Goal: Task Accomplishment & Management: Use online tool/utility

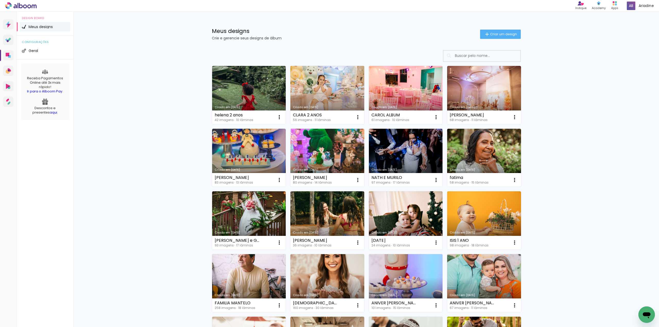
click at [317, 79] on link "Criado em [DATE]" at bounding box center [327, 95] width 74 height 58
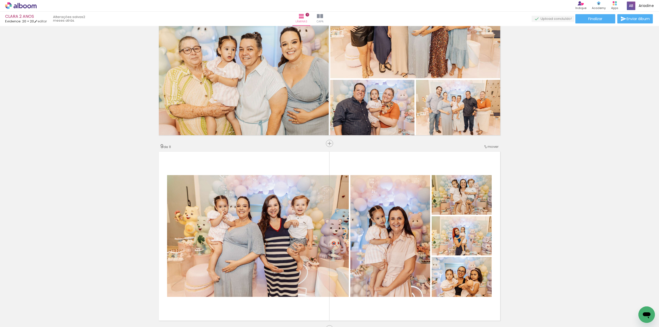
scroll to position [1511, 0]
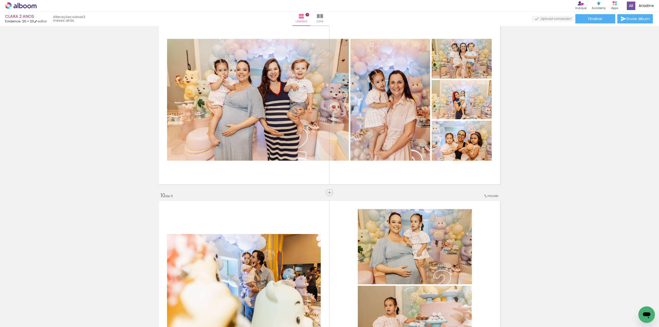
click at [396, 137] on quentale-photo at bounding box center [390, 100] width 80 height 122
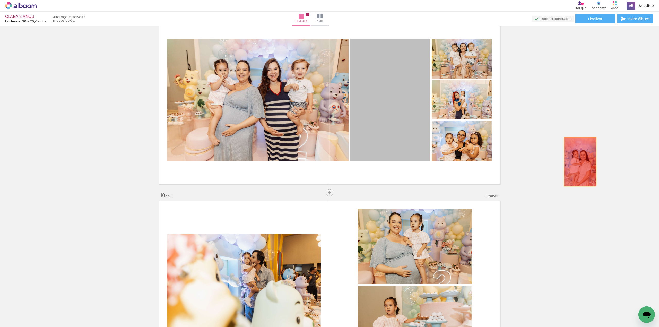
drag, startPoint x: 392, startPoint y: 125, endPoint x: 578, endPoint y: 162, distance: 189.8
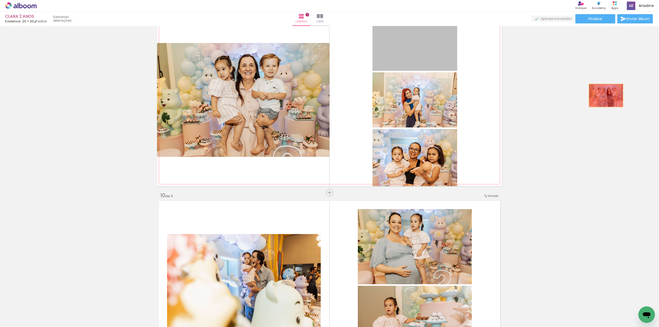
drag, startPoint x: 404, startPoint y: 52, endPoint x: 592, endPoint y: 99, distance: 194.1
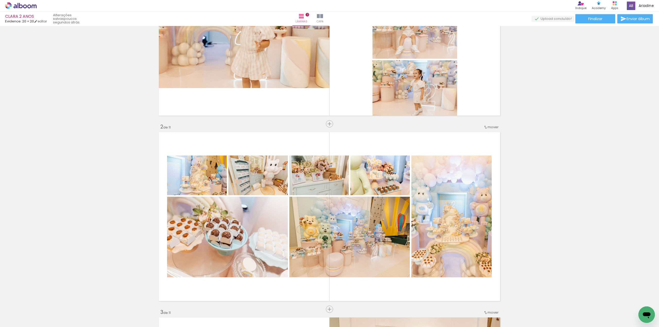
scroll to position [0, 0]
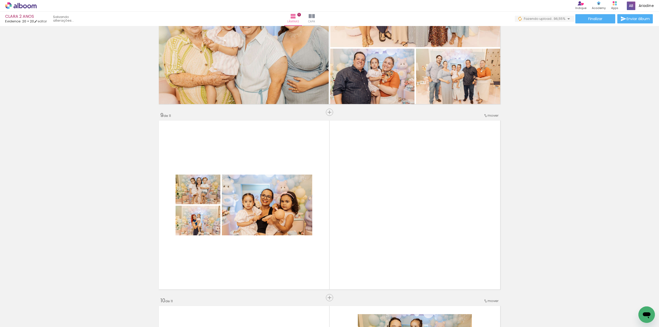
scroll to position [1442, 0]
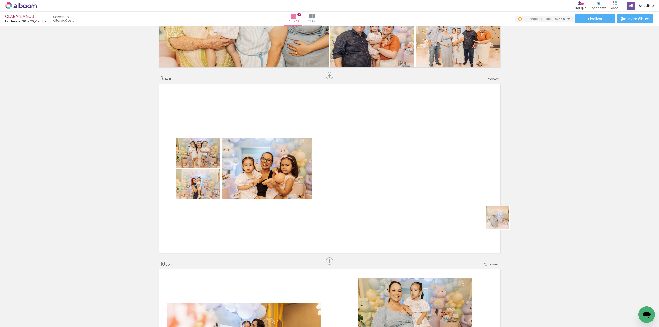
drag, startPoint x: 609, startPoint y: 314, endPoint x: 418, endPoint y: 159, distance: 246.2
click at [418, 159] on quentale-workspace at bounding box center [329, 163] width 659 height 327
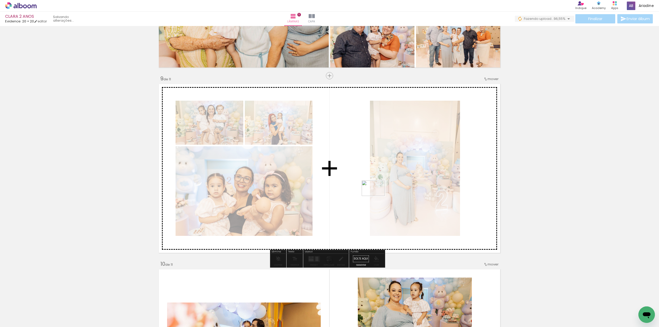
drag, startPoint x: 633, startPoint y: 312, endPoint x: 377, endPoint y: 196, distance: 280.4
click at [377, 196] on quentale-workspace at bounding box center [329, 163] width 659 height 327
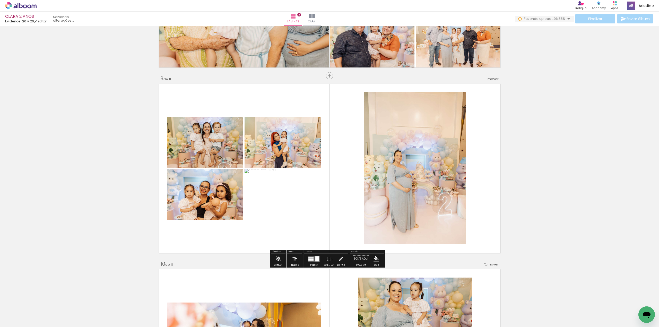
click at [312, 258] on div at bounding box center [312, 257] width 2 height 1
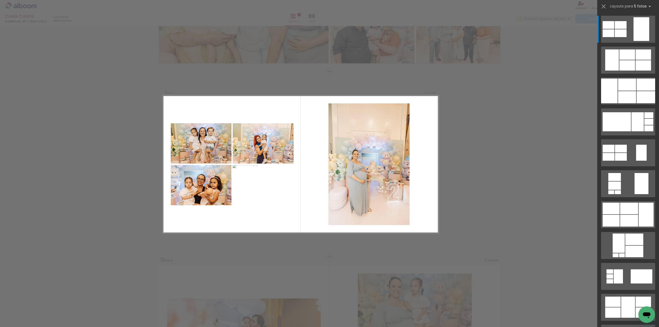
scroll to position [1450, 0]
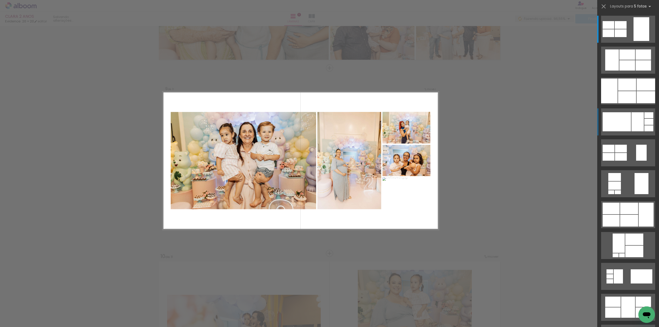
click at [624, 118] on div at bounding box center [617, 121] width 28 height 19
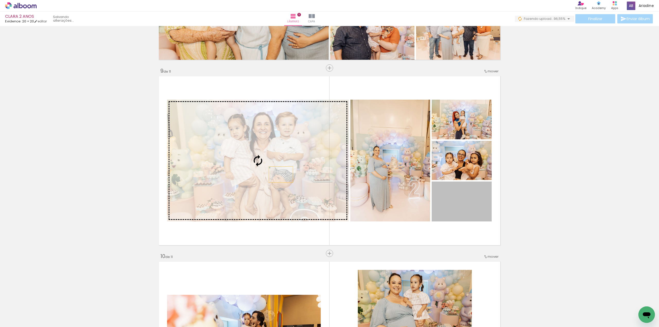
drag, startPoint x: 452, startPoint y: 209, endPoint x: 278, endPoint y: 174, distance: 177.6
click at [0, 0] on slot at bounding box center [0, 0] width 0 height 0
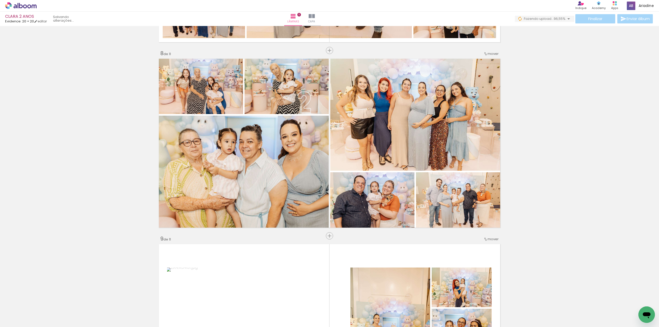
scroll to position [1278, 0]
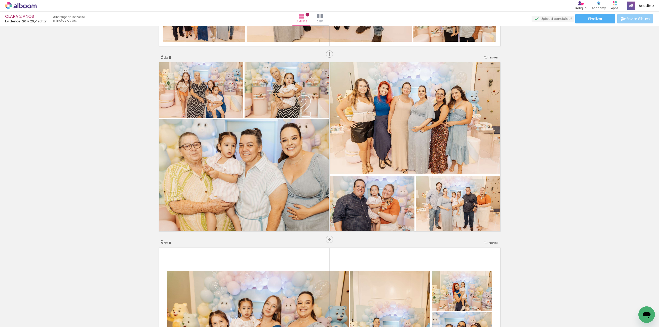
click at [628, 14] on paper-button "Enviar álbum" at bounding box center [636, 18] width 36 height 9
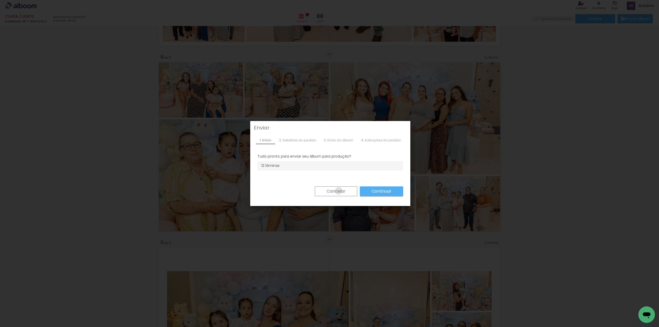
click at [0, 0] on slot "Cancelar" at bounding box center [0, 0] width 0 height 0
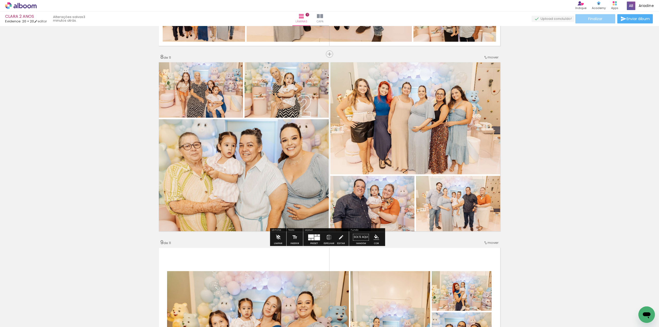
click at [604, 17] on paper-button "Finalizar" at bounding box center [596, 18] width 40 height 9
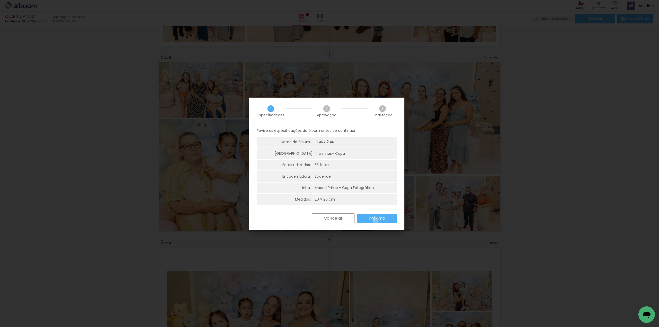
click at [0, 0] on slot "Próximo" at bounding box center [0, 0] width 0 height 0
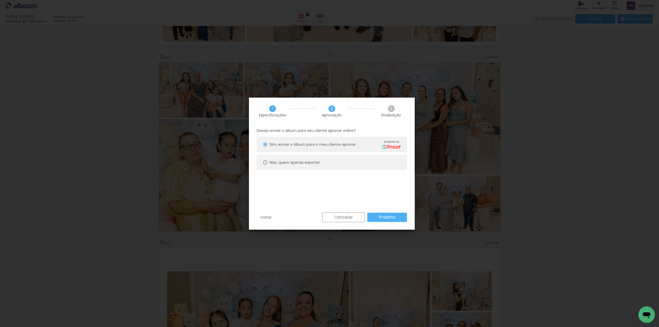
click at [0, 0] on slot "Próximo" at bounding box center [0, 0] width 0 height 0
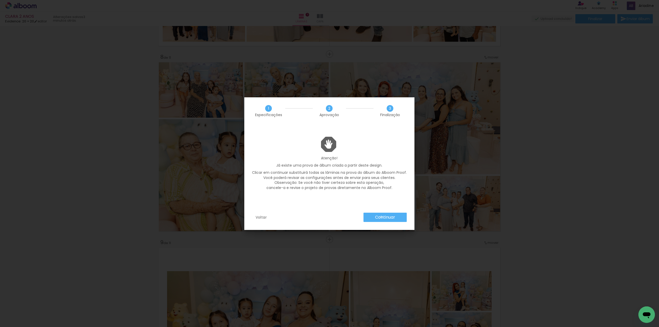
click at [0, 0] on slot "Continuar" at bounding box center [0, 0] width 0 height 0
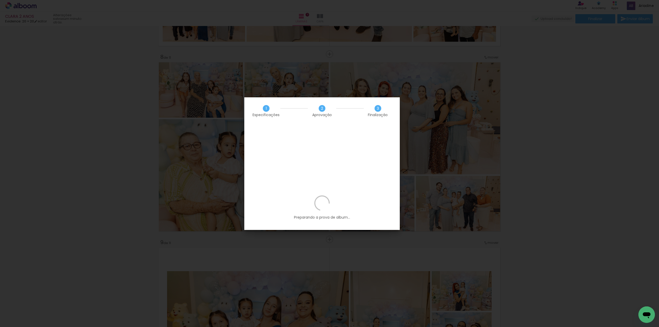
scroll to position [0, 1057]
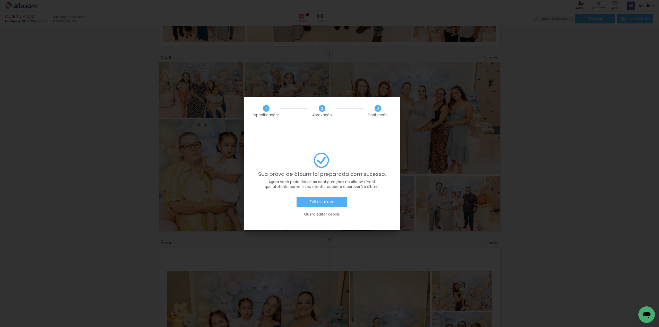
click at [324, 197] on paper-button "Editar prova" at bounding box center [322, 202] width 51 height 10
